Goal: Task Accomplishment & Management: Use online tool/utility

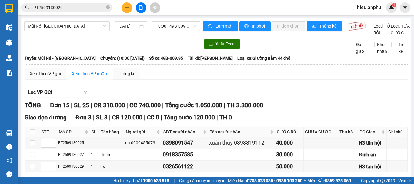
click at [124, 7] on button at bounding box center [127, 7] width 11 height 11
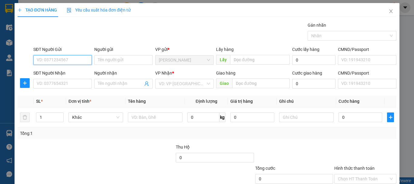
click at [52, 60] on input "SĐT Người Gửi" at bounding box center [62, 60] width 59 height 10
type input "0818974074"
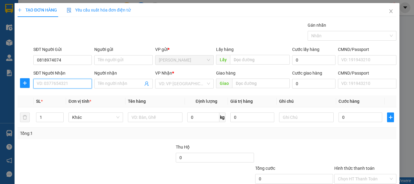
click at [60, 84] on input "SĐT Người Nhận" at bounding box center [62, 84] width 59 height 10
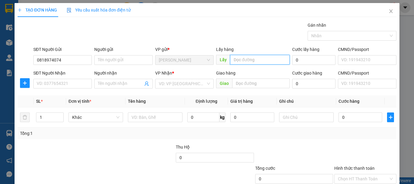
click at [252, 61] on input "text" at bounding box center [260, 60] width 60 height 10
type input "xã [GEOGRAPHIC_DATA]"
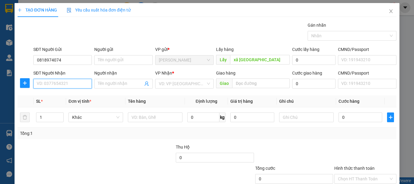
click at [52, 86] on input "SĐT Người Nhận" at bounding box center [62, 84] width 59 height 10
type input "0818974074"
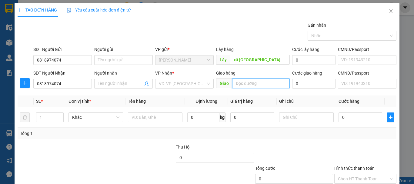
click at [243, 83] on input "text" at bounding box center [261, 84] width 58 height 10
type input "a"
type input "ánh dương - định an"
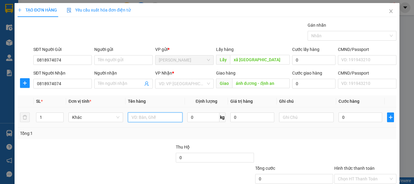
click at [129, 118] on input "text" at bounding box center [155, 117] width 55 height 10
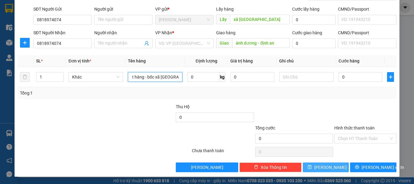
type input "1t hàng - bốc xã [GEOGRAPHIC_DATA]"
click at [328, 167] on span "[PERSON_NAME]" at bounding box center [330, 167] width 32 height 7
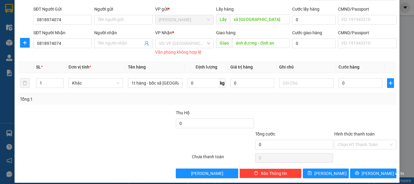
drag, startPoint x: 174, startPoint y: 35, endPoint x: 180, endPoint y: 61, distance: 26.5
click at [174, 35] on div "VP Nhận *" at bounding box center [184, 32] width 59 height 7
click at [182, 48] on div "VD: VP [GEOGRAPHIC_DATA]" at bounding box center [184, 44] width 59 height 10
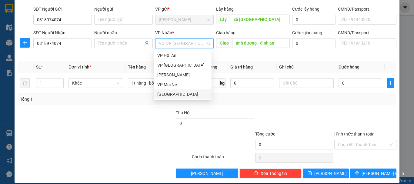
click at [164, 94] on div "[GEOGRAPHIC_DATA]" at bounding box center [182, 94] width 51 height 7
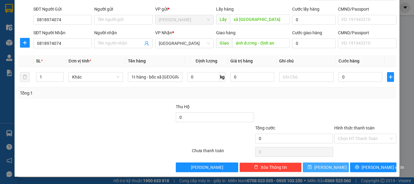
click at [337, 166] on button "[PERSON_NAME]" at bounding box center [326, 167] width 46 height 10
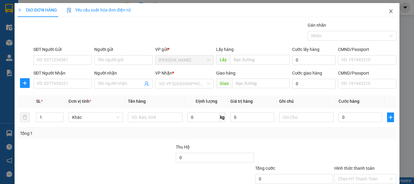
drag, startPoint x: 390, startPoint y: 12, endPoint x: 378, endPoint y: 13, distance: 11.6
click at [388, 12] on span "Close" at bounding box center [391, 11] width 17 height 17
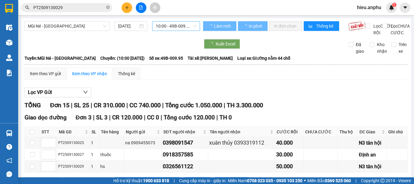
click at [165, 26] on span "10:00 - 49B-009.95" at bounding box center [176, 26] width 41 height 9
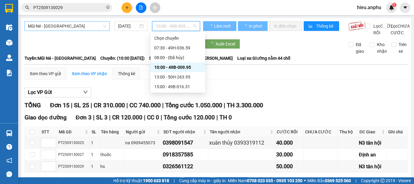
click at [51, 30] on span "Mũi Né - [GEOGRAPHIC_DATA]" at bounding box center [67, 26] width 78 height 9
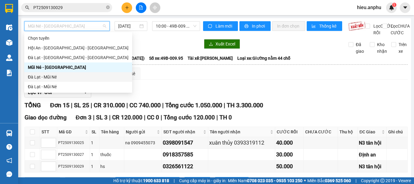
click at [37, 76] on div "Đà Lạt - Mũi Né" at bounding box center [78, 77] width 101 height 7
type input "[DATE]"
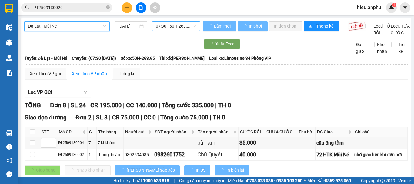
click at [173, 25] on span "07:30 - 50H-263.95" at bounding box center [176, 26] width 41 height 9
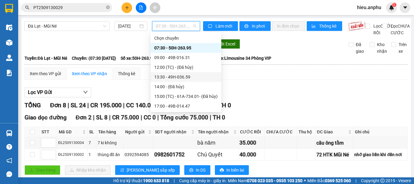
click at [162, 76] on div "13:30 - 49H-036.59" at bounding box center [185, 77] width 63 height 7
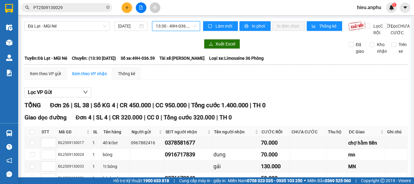
click at [174, 27] on span "13:30 - 49H-036.59" at bounding box center [176, 26] width 41 height 9
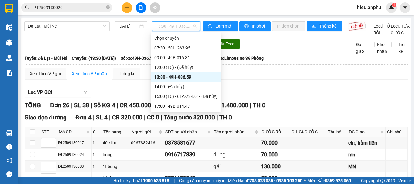
click at [167, 76] on div "13:30 - 49H-036.59" at bounding box center [185, 77] width 63 height 7
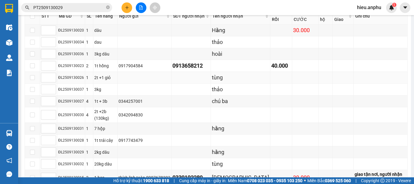
scroll to position [152, 0]
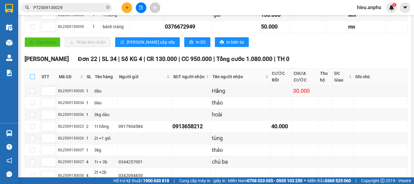
click at [34, 79] on input "checkbox" at bounding box center [32, 76] width 5 height 5
checkbox input "true"
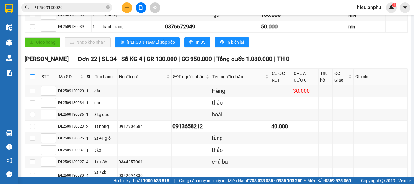
checkbox input "true"
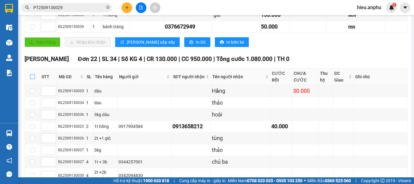
checkbox input "true"
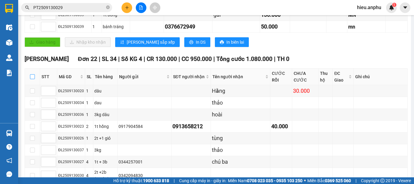
checkbox input "true"
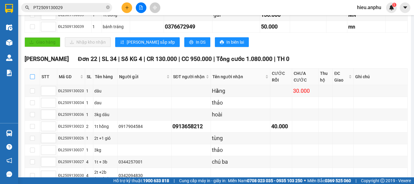
checkbox input "true"
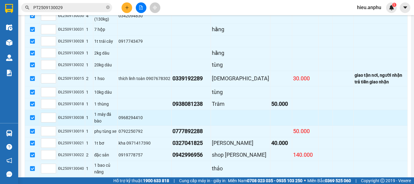
scroll to position [372, 0]
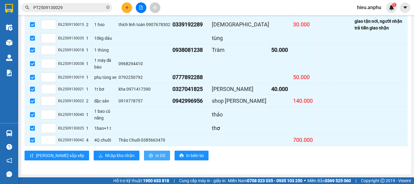
click at [144, 158] on button "In DS" at bounding box center [157, 156] width 26 height 10
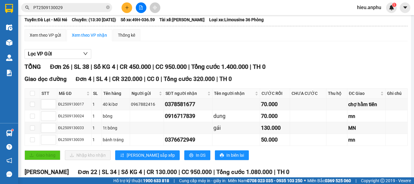
scroll to position [0, 0]
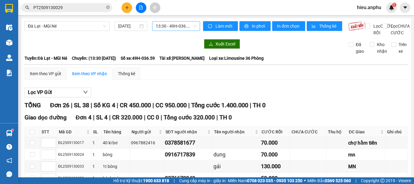
click at [168, 25] on span "13:30 - 49H-036.59" at bounding box center [176, 26] width 41 height 9
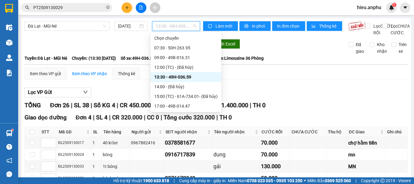
click at [169, 79] on div "13:30 - 49H-036.59" at bounding box center [185, 77] width 63 height 7
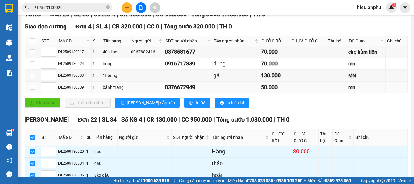
scroll to position [152, 0]
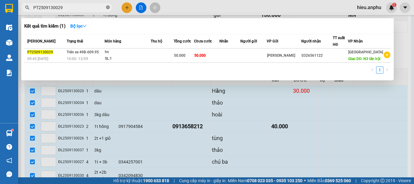
click at [109, 8] on icon "close-circle" at bounding box center [108, 7] width 4 height 4
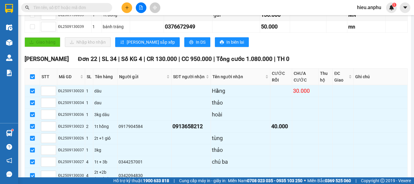
click at [89, 8] on input "text" at bounding box center [69, 7] width 72 height 7
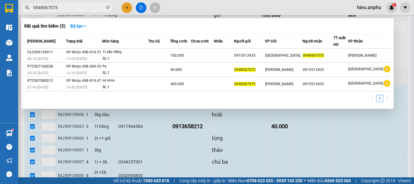
type input "0948567075"
click at [139, 5] on div at bounding box center [207, 92] width 414 height 184
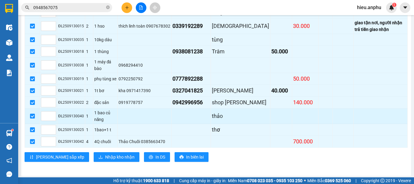
scroll to position [372, 0]
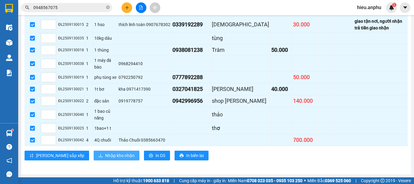
click at [105, 157] on span "Nhập kho nhận" at bounding box center [119, 155] width 29 height 7
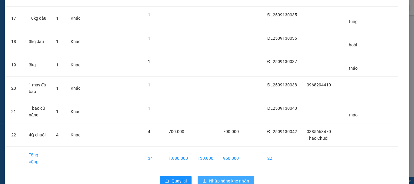
scroll to position [431, 0]
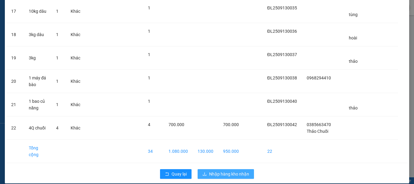
click at [232, 171] on span "Nhập hàng kho nhận" at bounding box center [229, 174] width 40 height 7
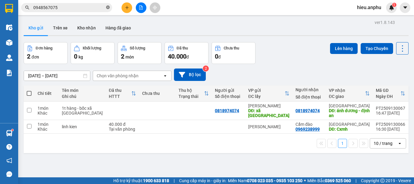
click at [108, 8] on icon "close-circle" at bounding box center [108, 7] width 4 height 4
click at [79, 6] on input "text" at bounding box center [69, 7] width 72 height 7
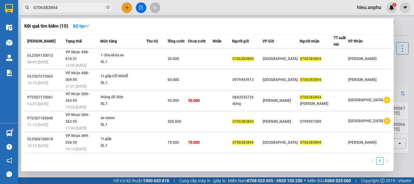
type input "0706383894"
